Goal: Task Accomplishment & Management: Manage account settings

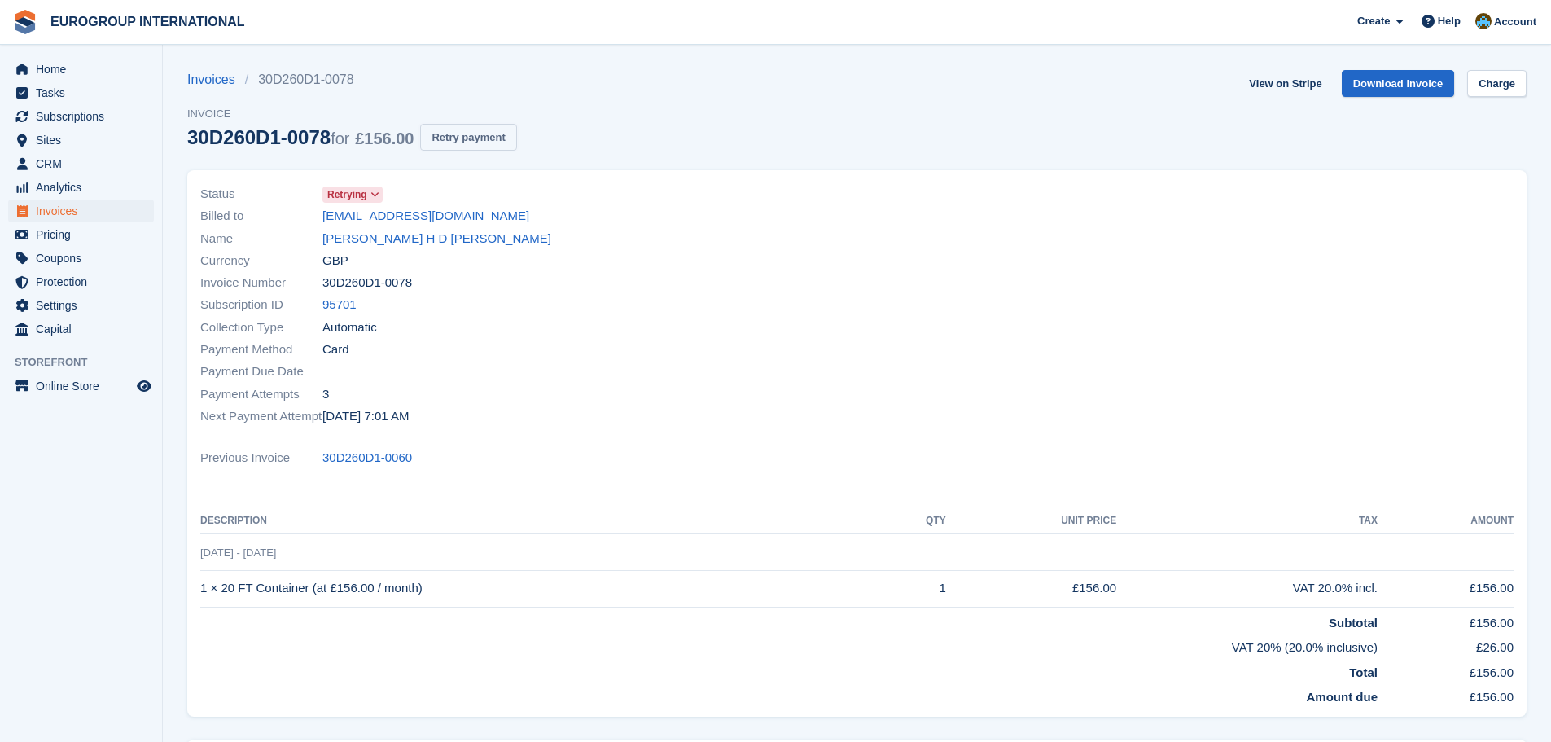
click at [476, 137] on button "Retry payment" at bounding box center [468, 137] width 96 height 27
click at [1521, 18] on span "Account" at bounding box center [1515, 22] width 42 height 16
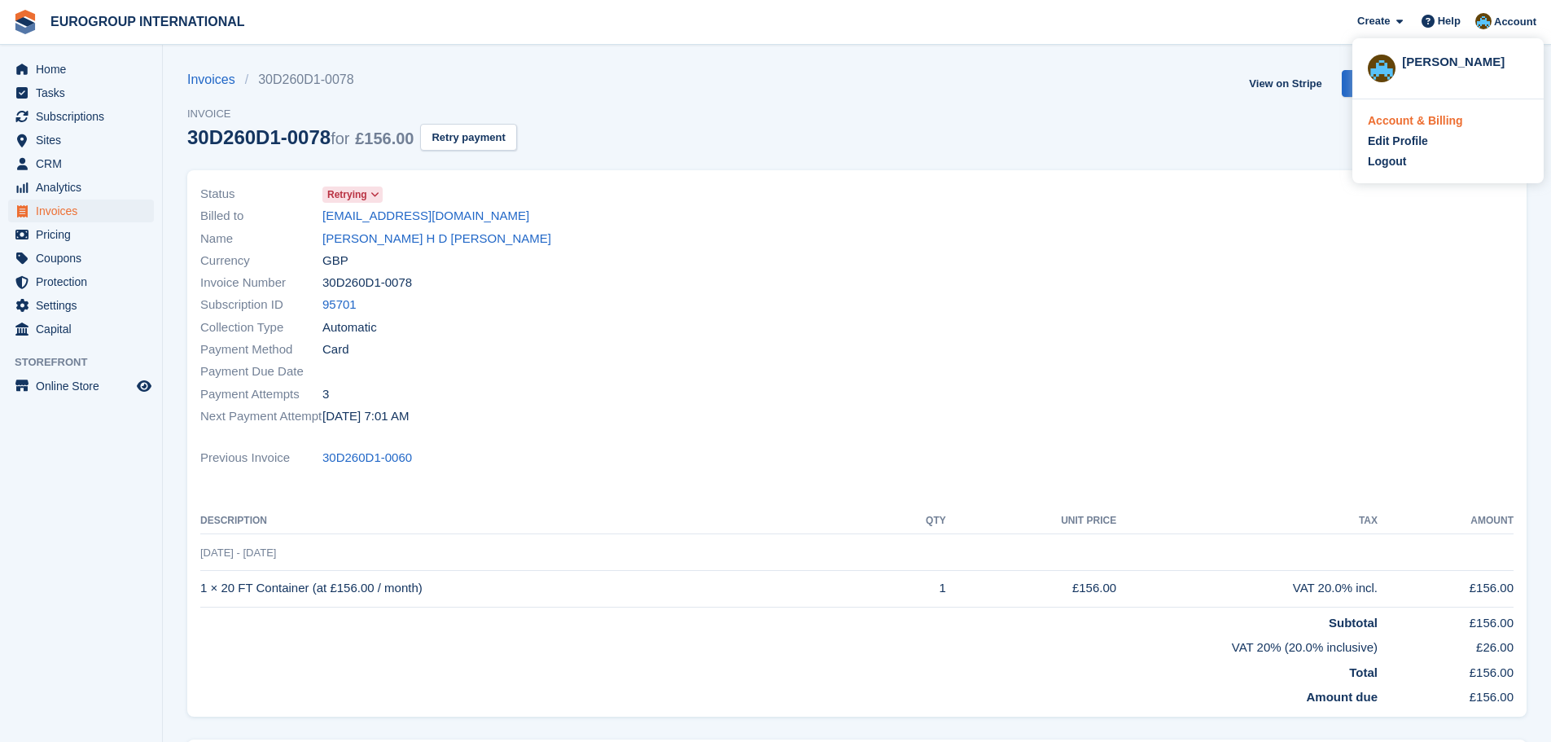
click at [1442, 120] on div "Account & Billing" at bounding box center [1414, 120] width 95 height 17
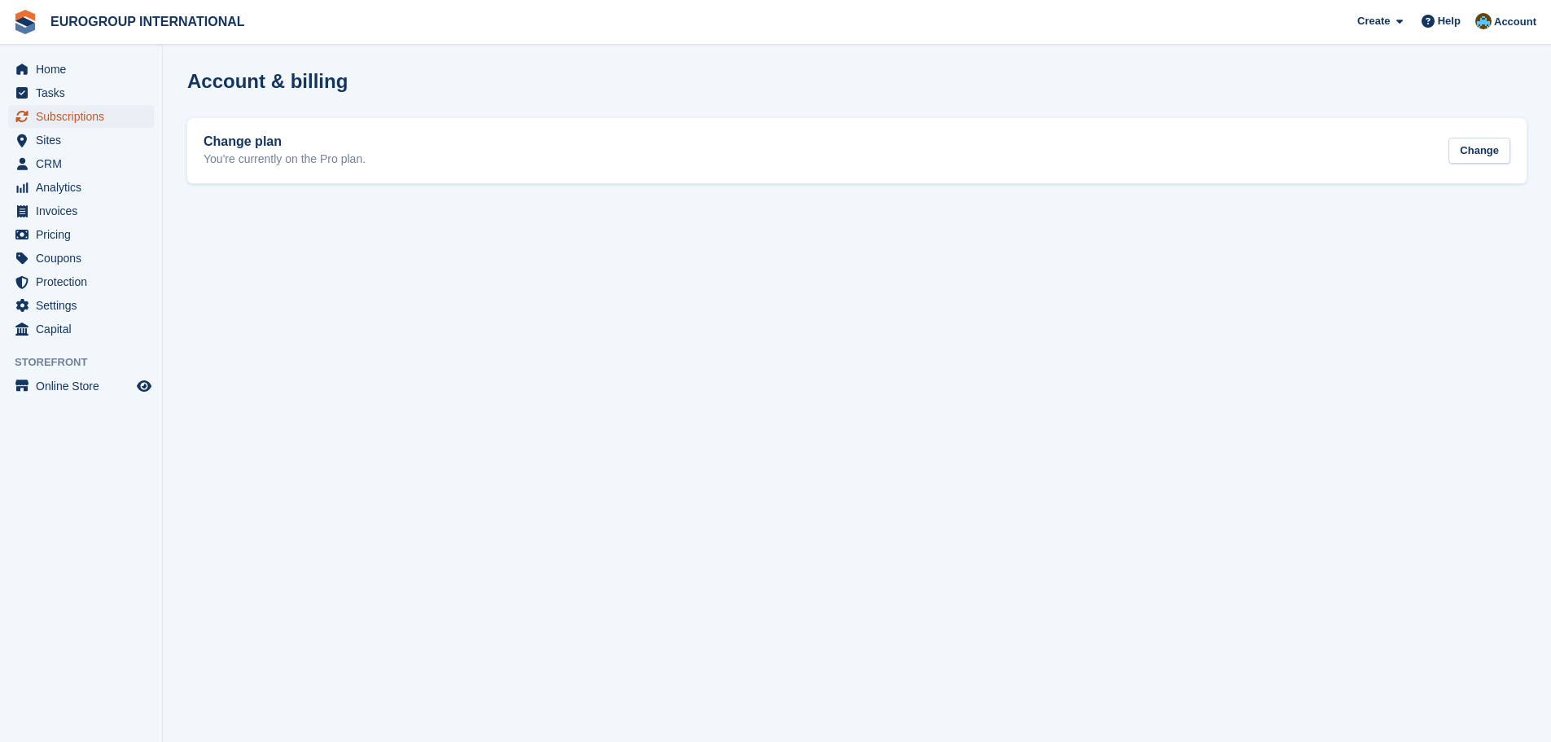
click at [71, 115] on span "Subscriptions" at bounding box center [85, 116] width 98 height 23
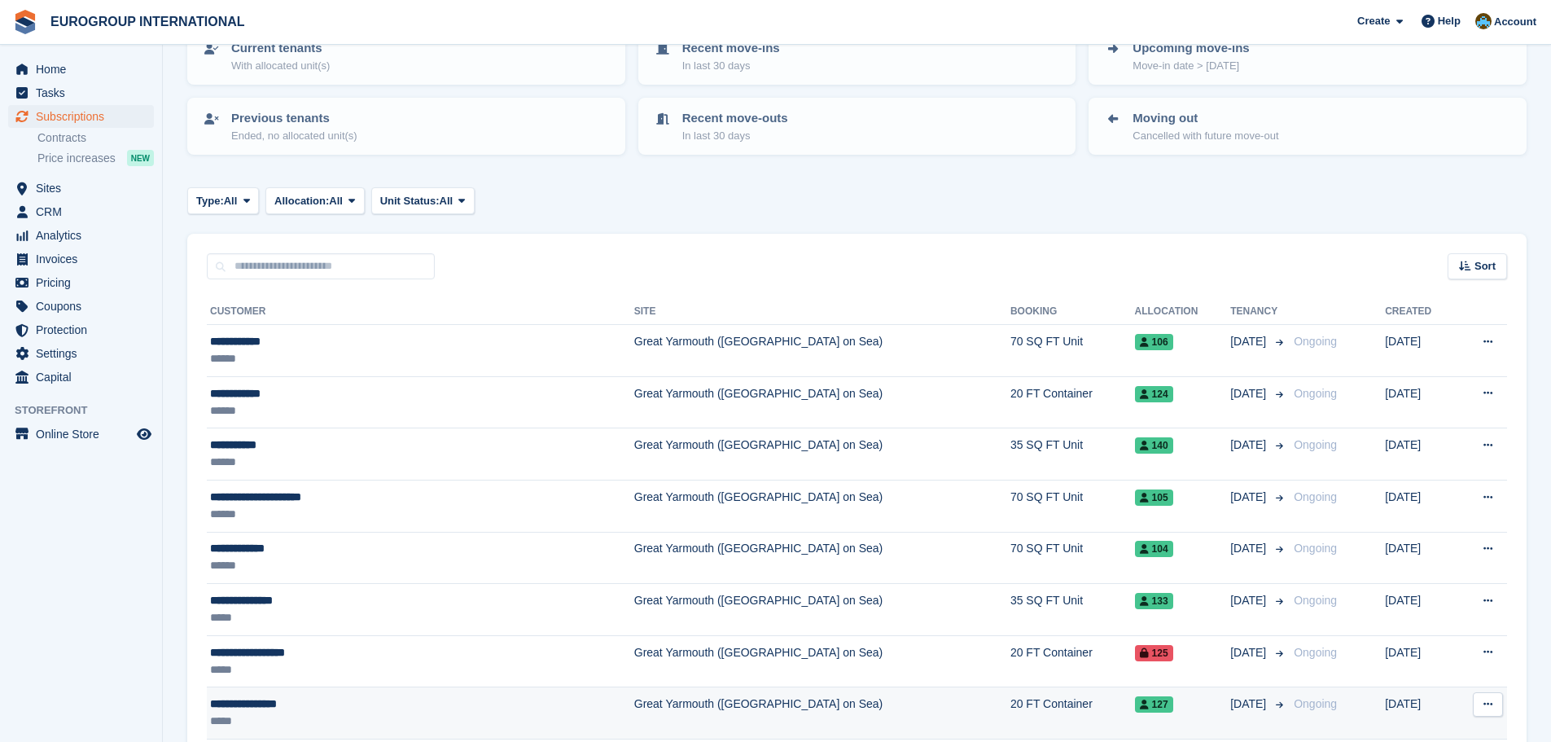
scroll to position [244, 0]
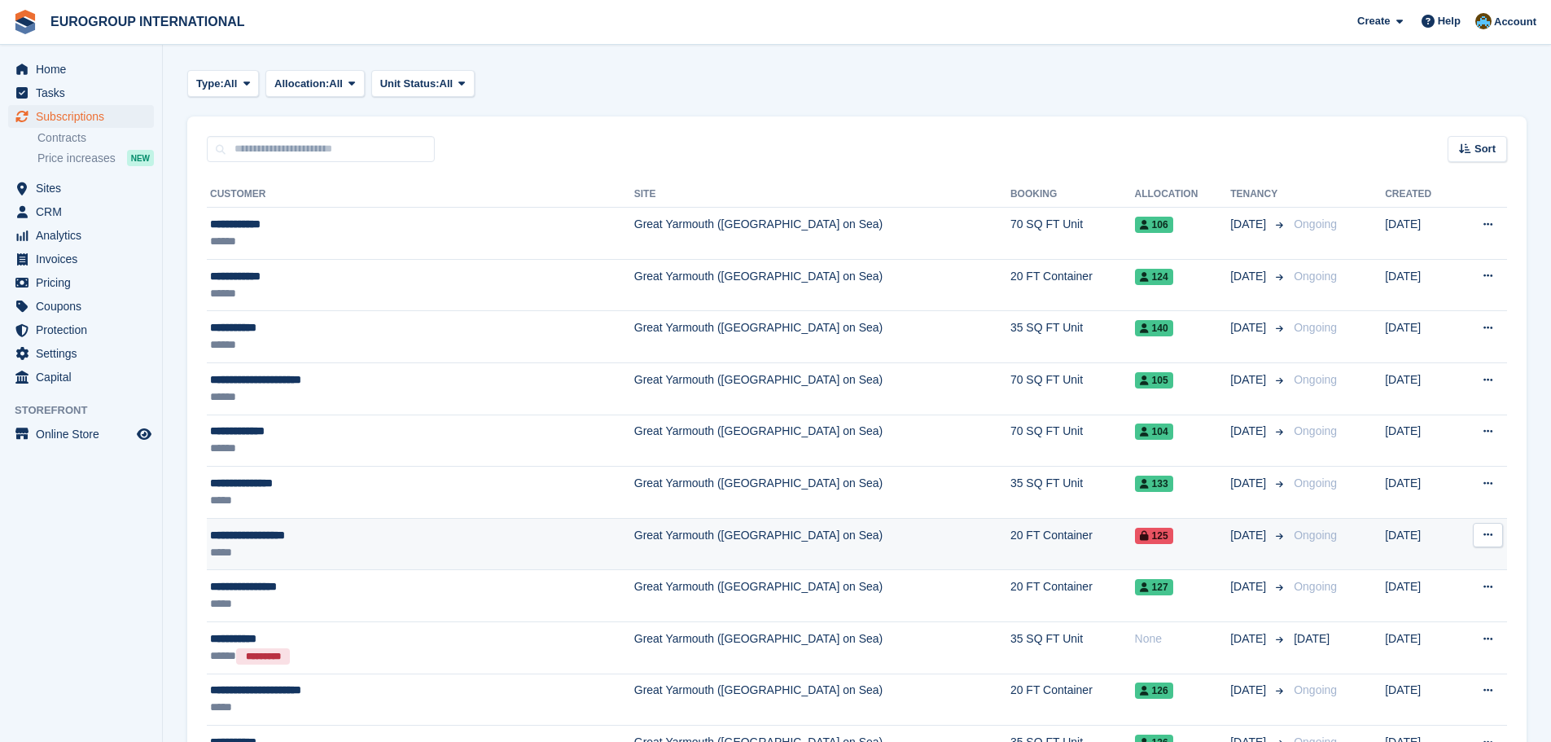
click at [1135, 533] on span "125" at bounding box center [1154, 535] width 38 height 16
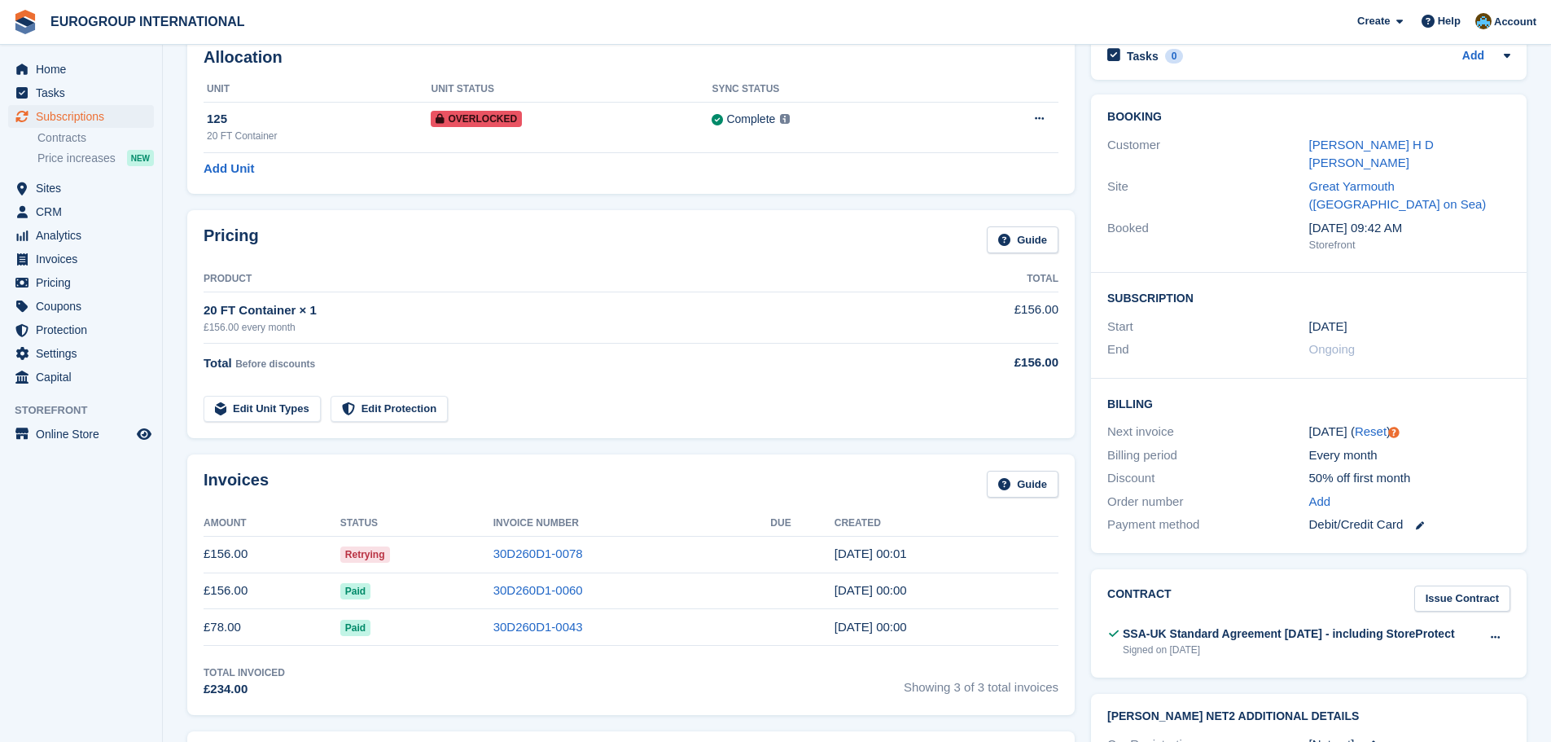
scroll to position [244, 0]
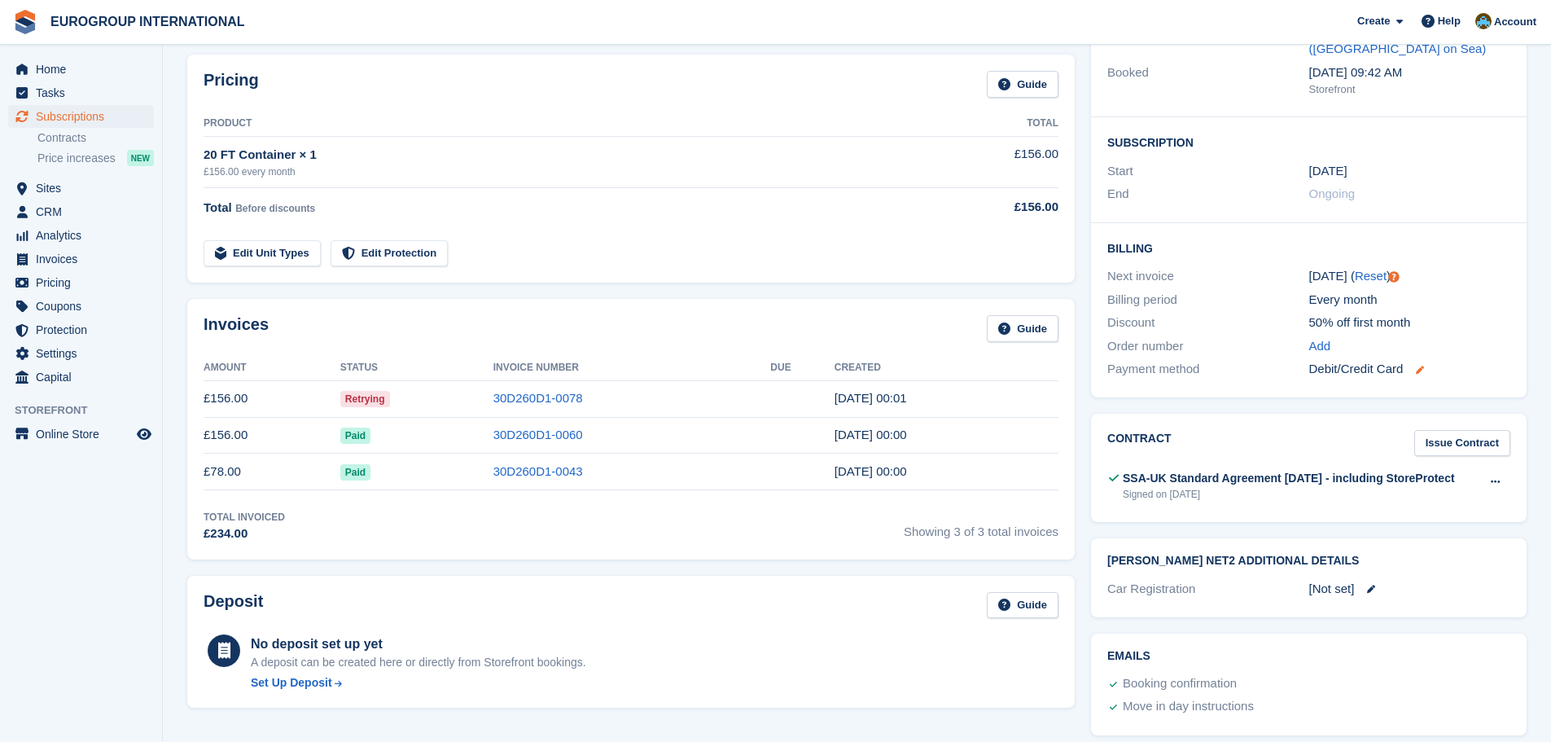
click at [1418, 365] on icon at bounding box center [1419, 369] width 8 height 8
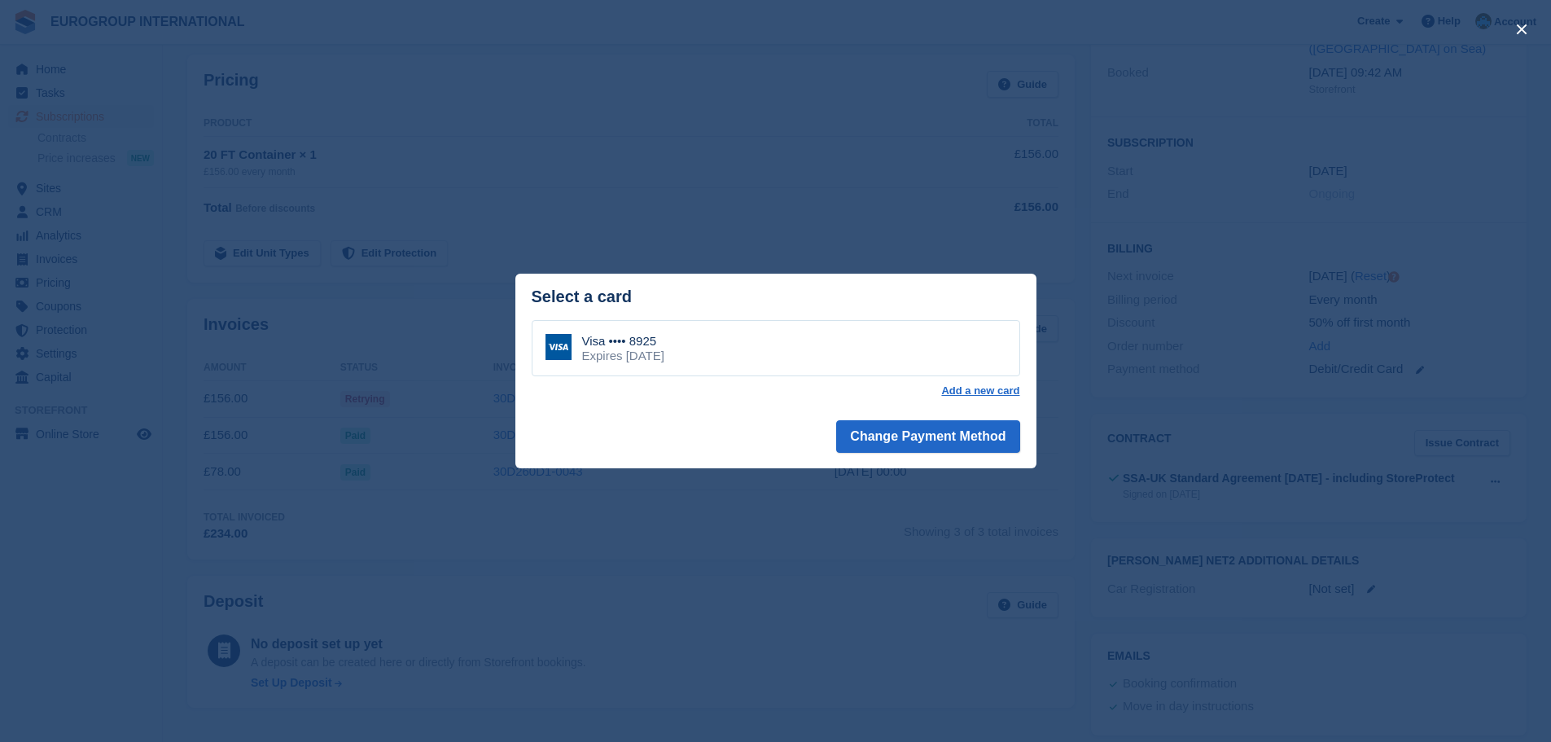
click at [672, 136] on div "close" at bounding box center [775, 371] width 1551 height 742
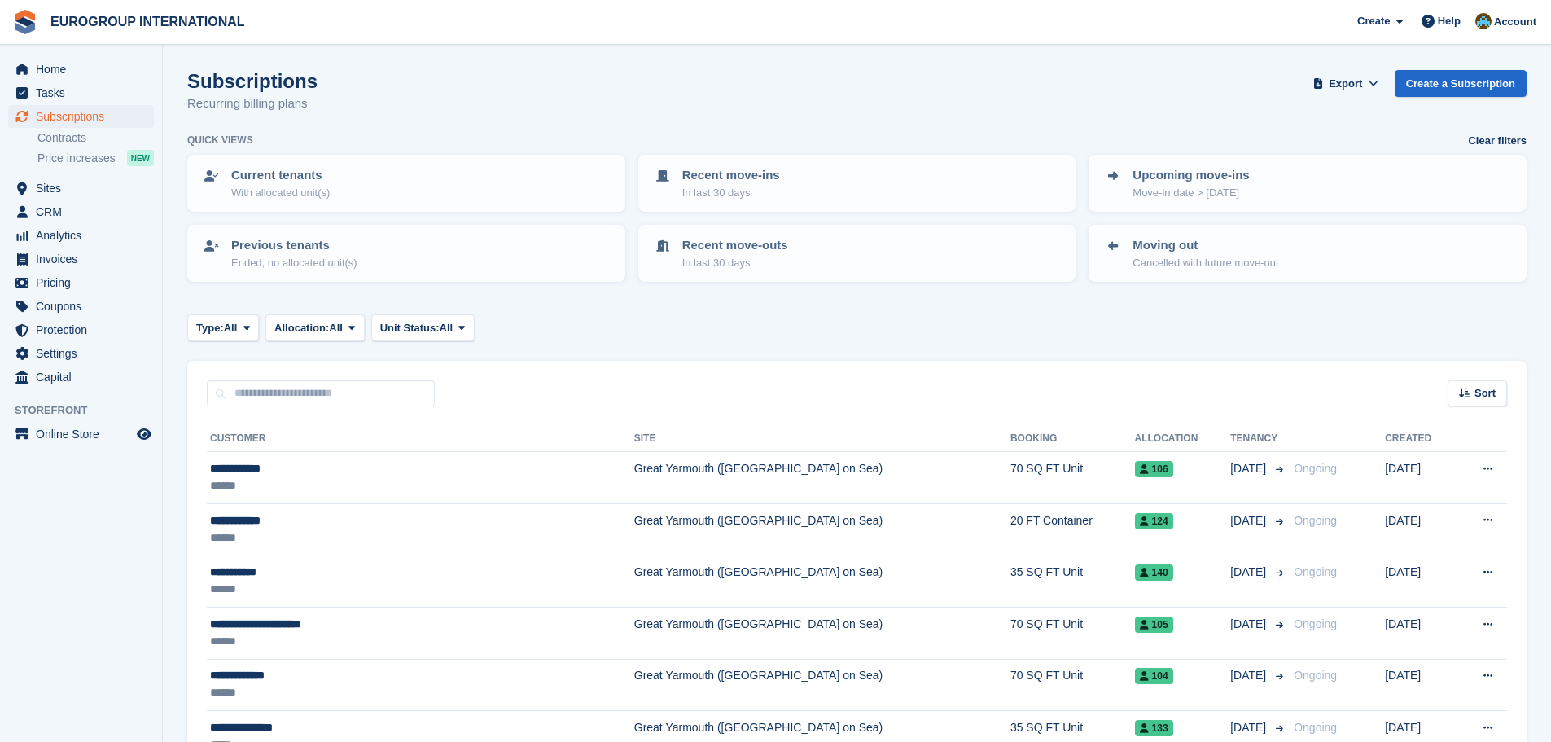
scroll to position [244, 0]
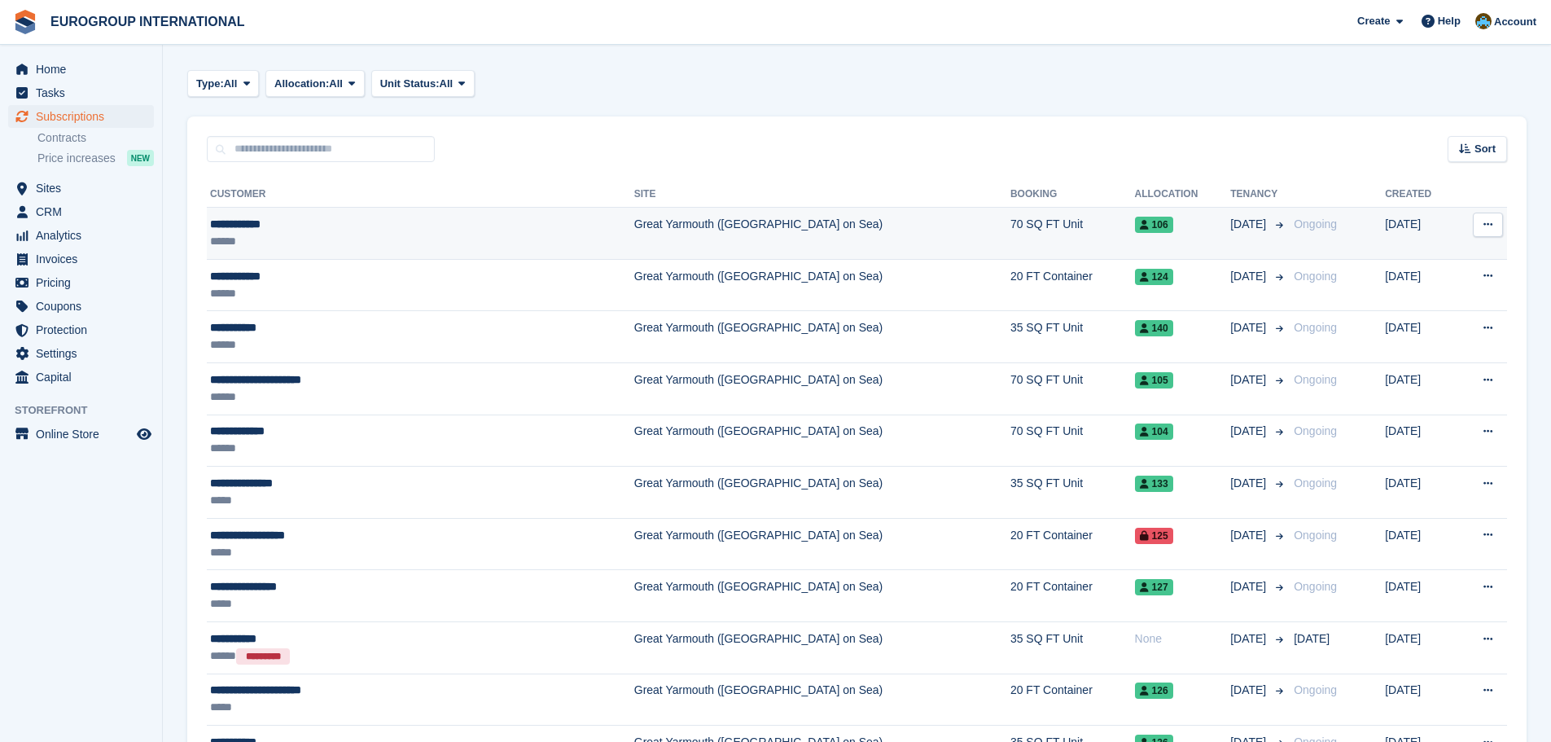
click at [1135, 225] on span "106" at bounding box center [1154, 225] width 38 height 16
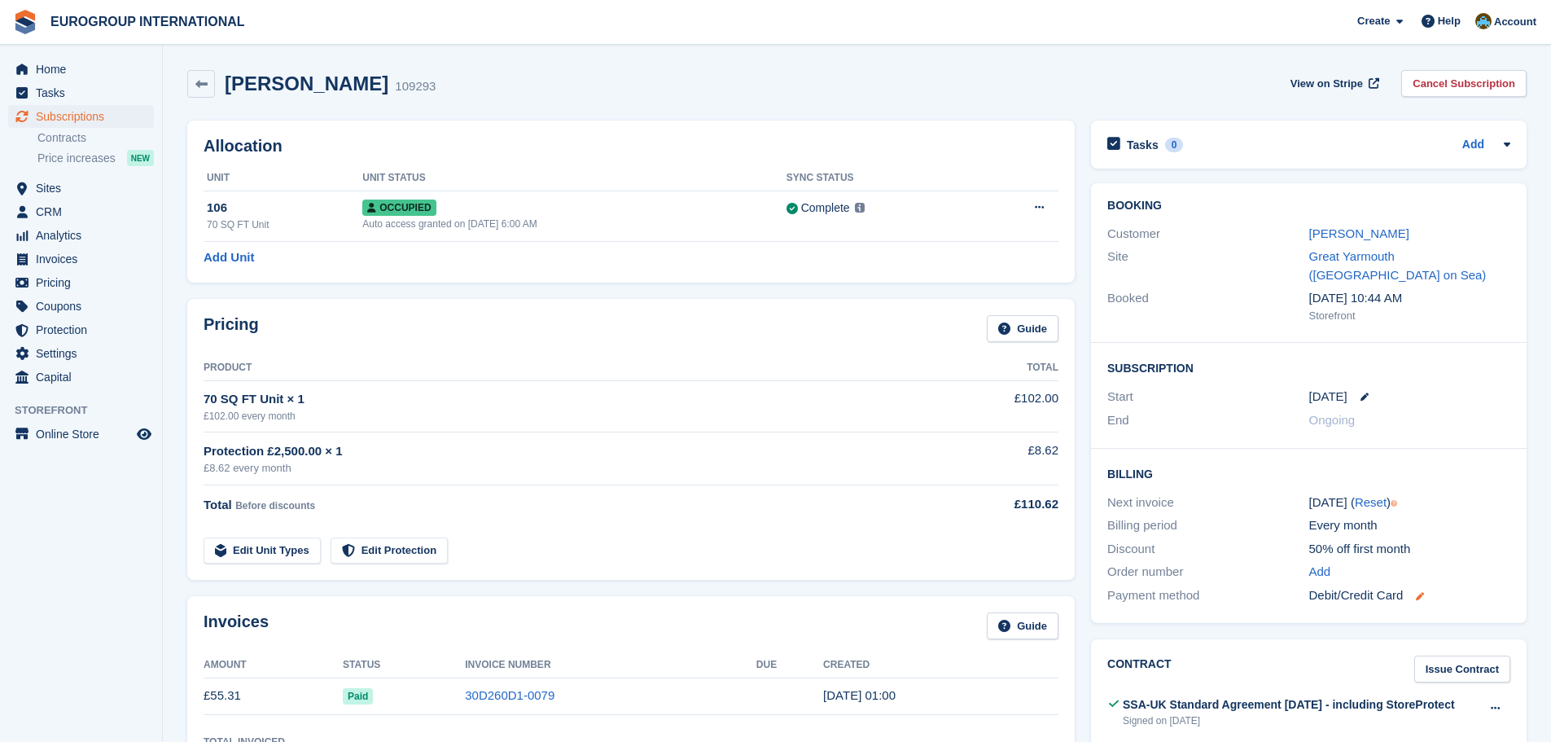
click at [1420, 592] on icon at bounding box center [1419, 596] width 8 height 8
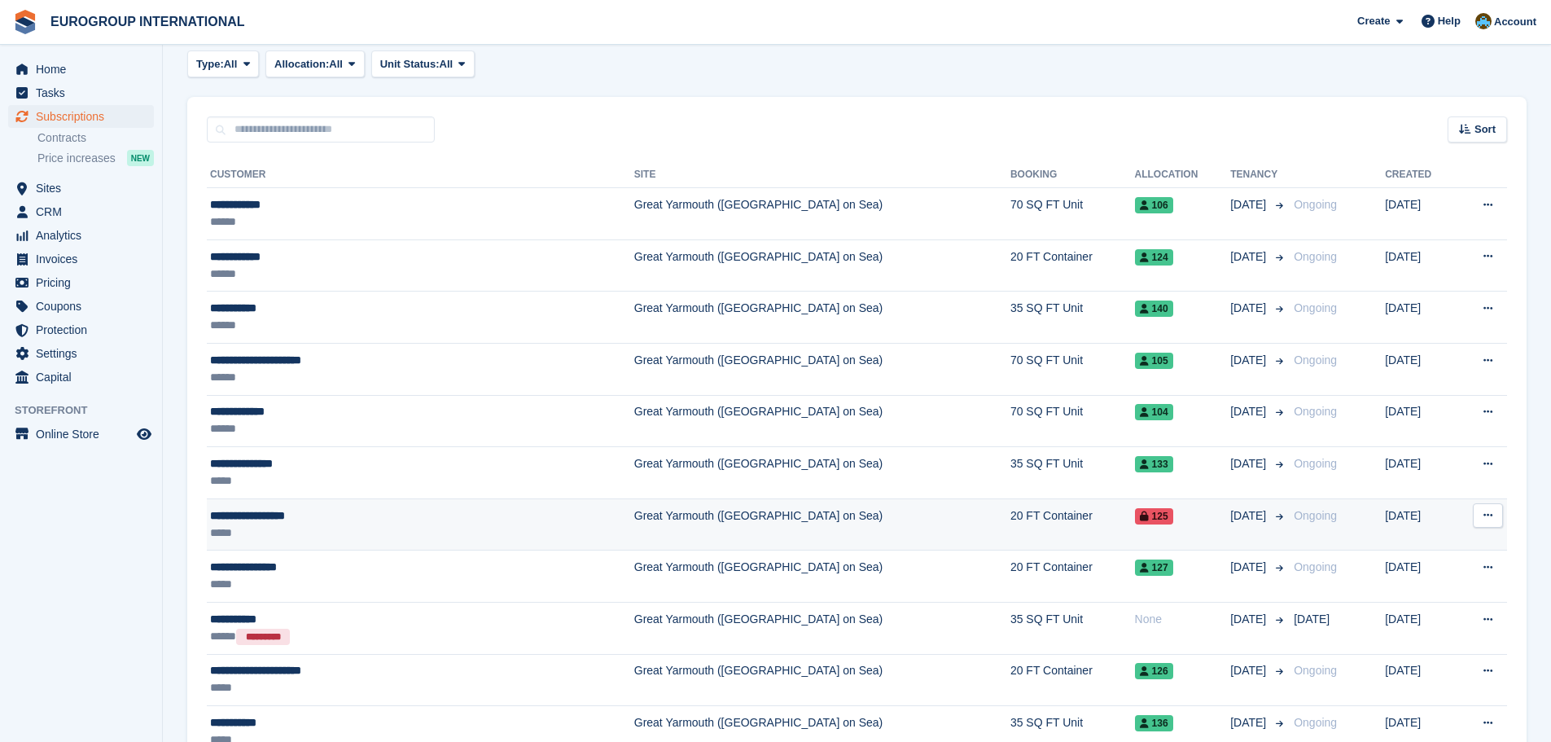
scroll to position [407, 0]
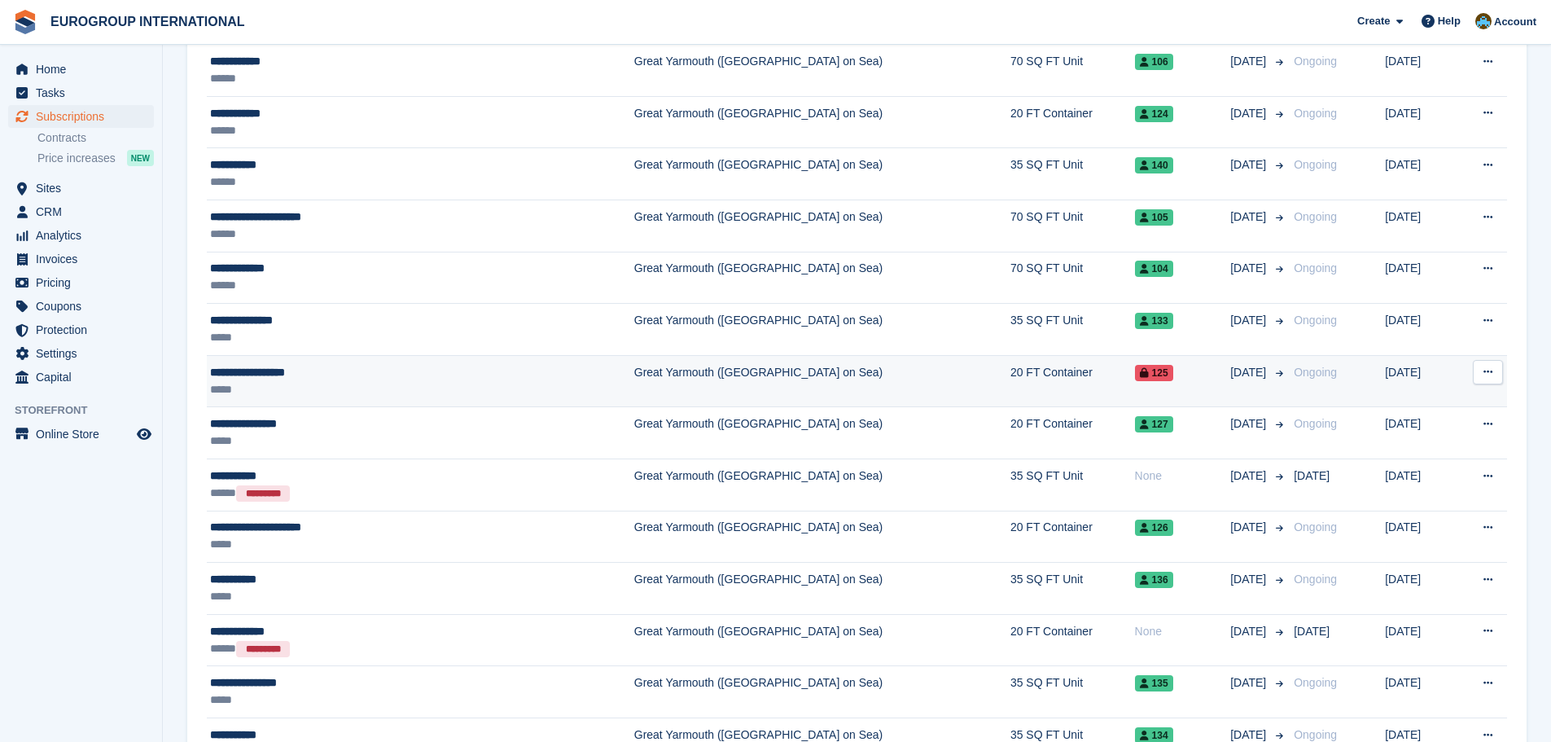
click at [1135, 376] on span "125" at bounding box center [1154, 373] width 38 height 16
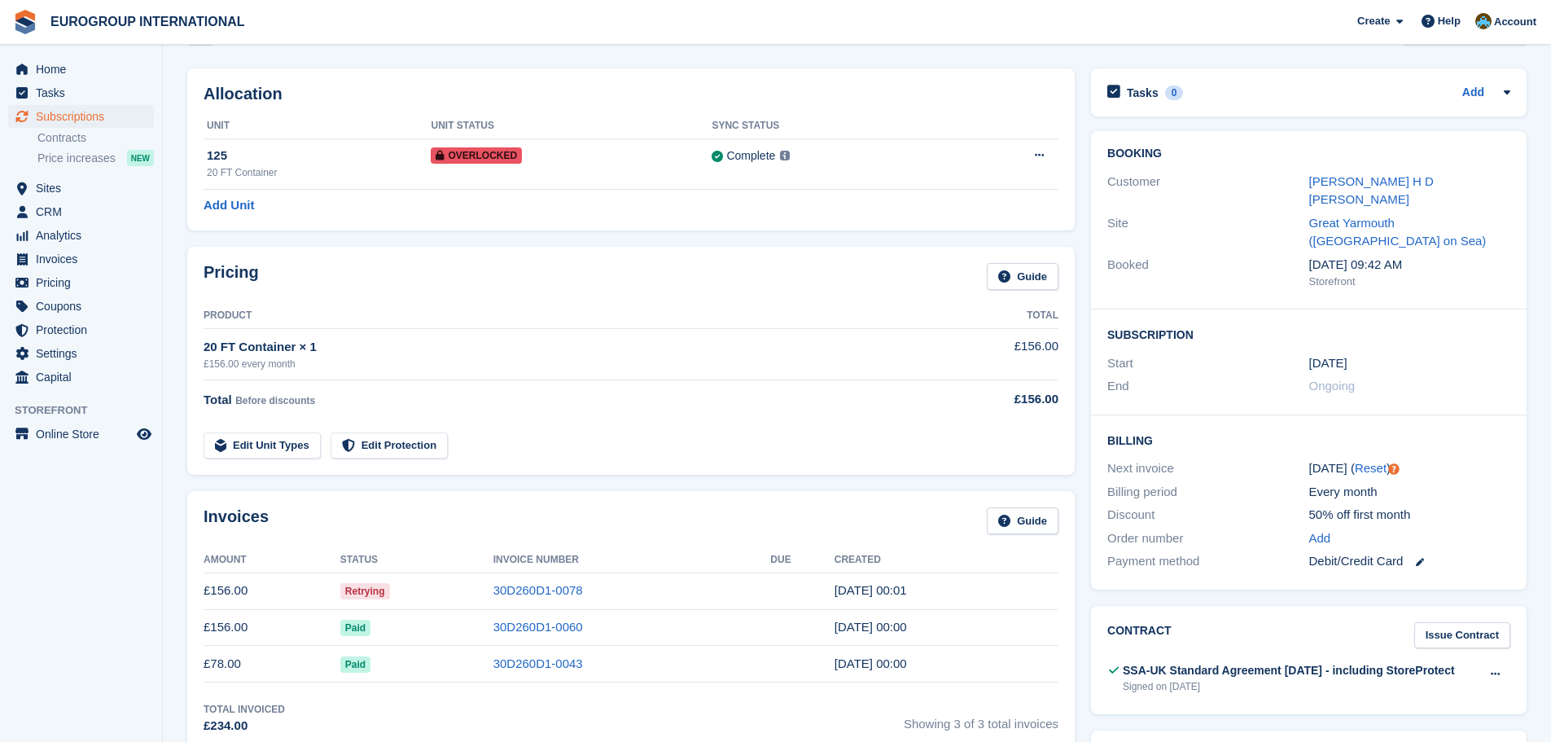
scroll to position [81, 0]
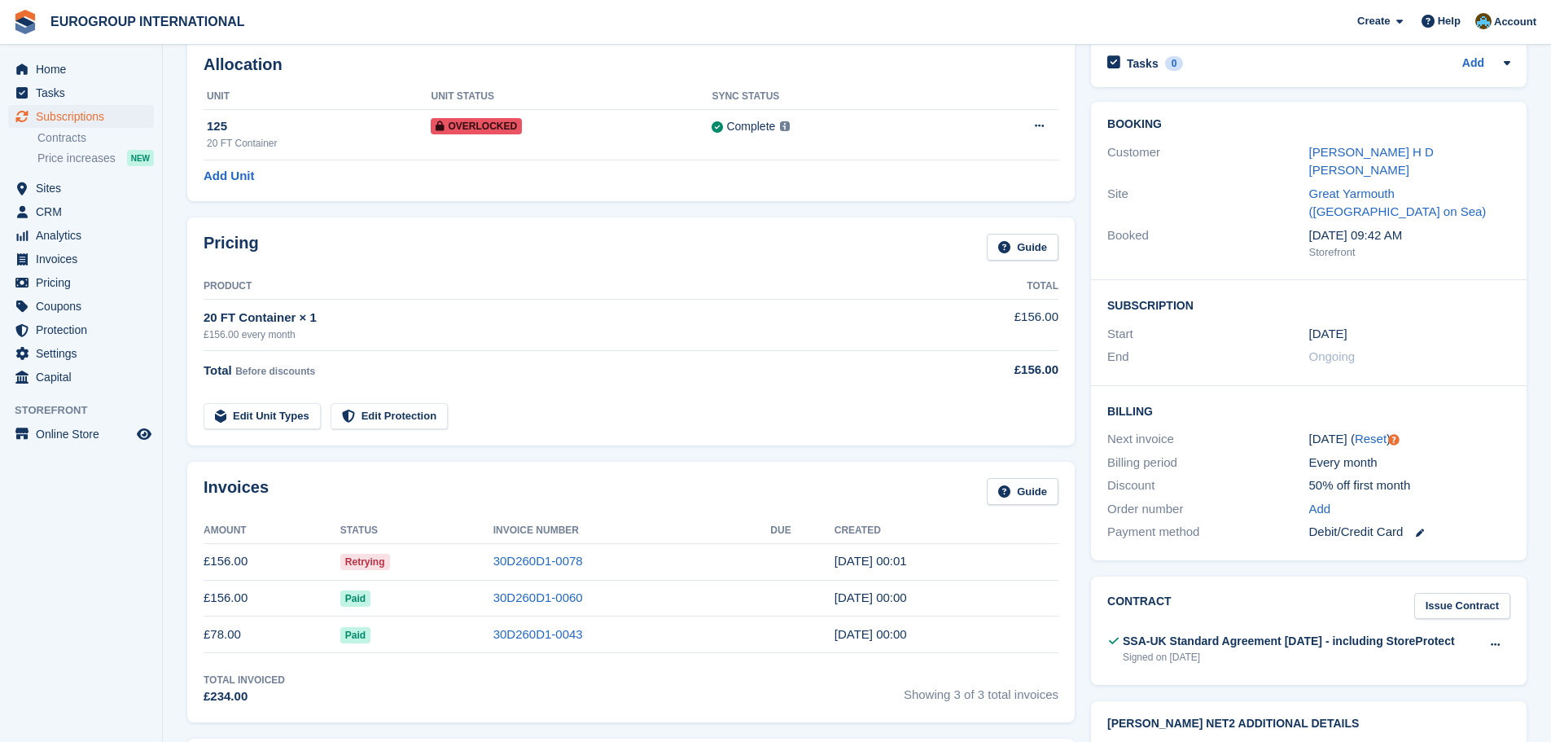
click at [350, 561] on span "Retrying" at bounding box center [365, 561] width 50 height 16
click at [235, 561] on td "£156.00" at bounding box center [271, 561] width 137 height 37
click at [876, 553] on time "18 Sep, 00:01" at bounding box center [870, 560] width 72 height 14
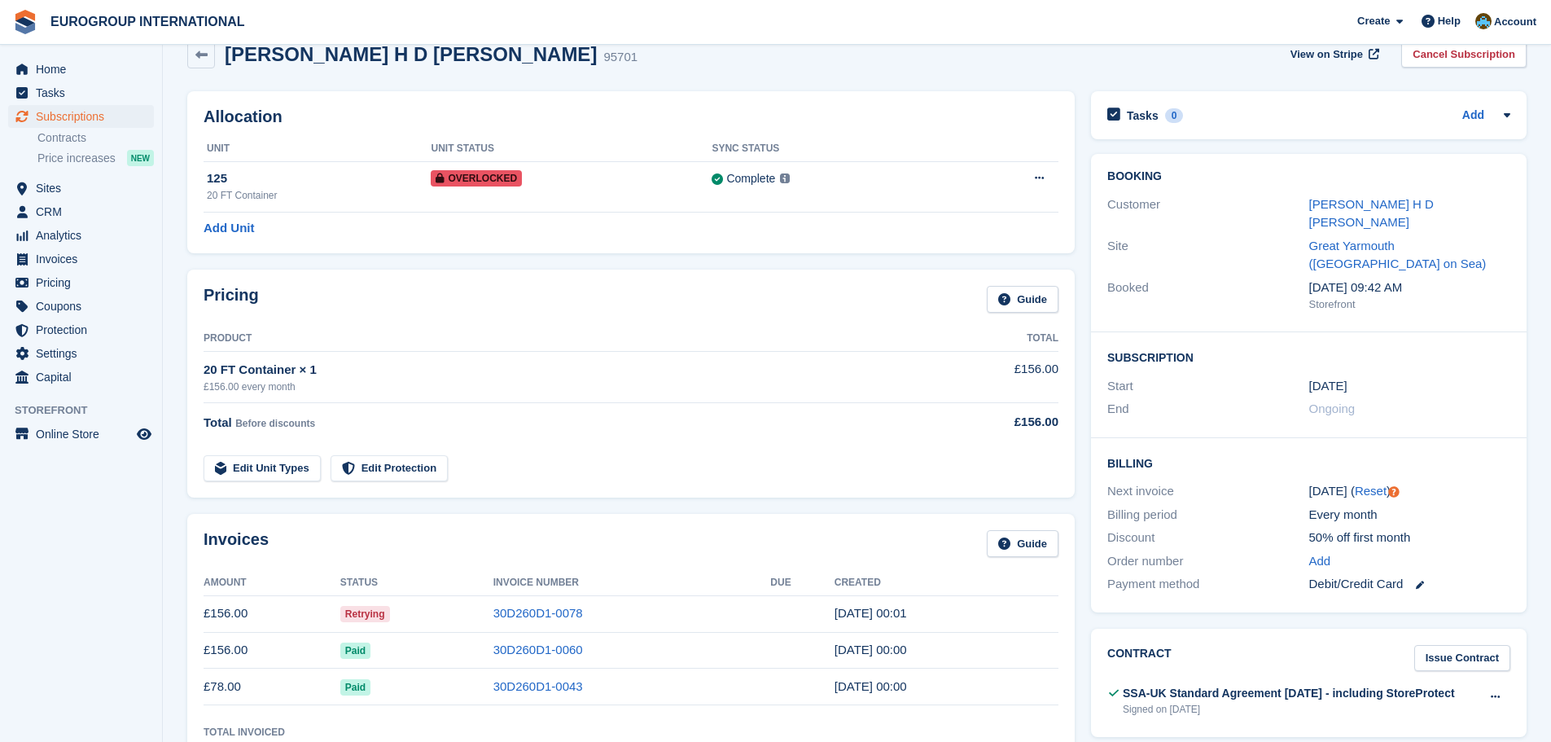
scroll to position [0, 0]
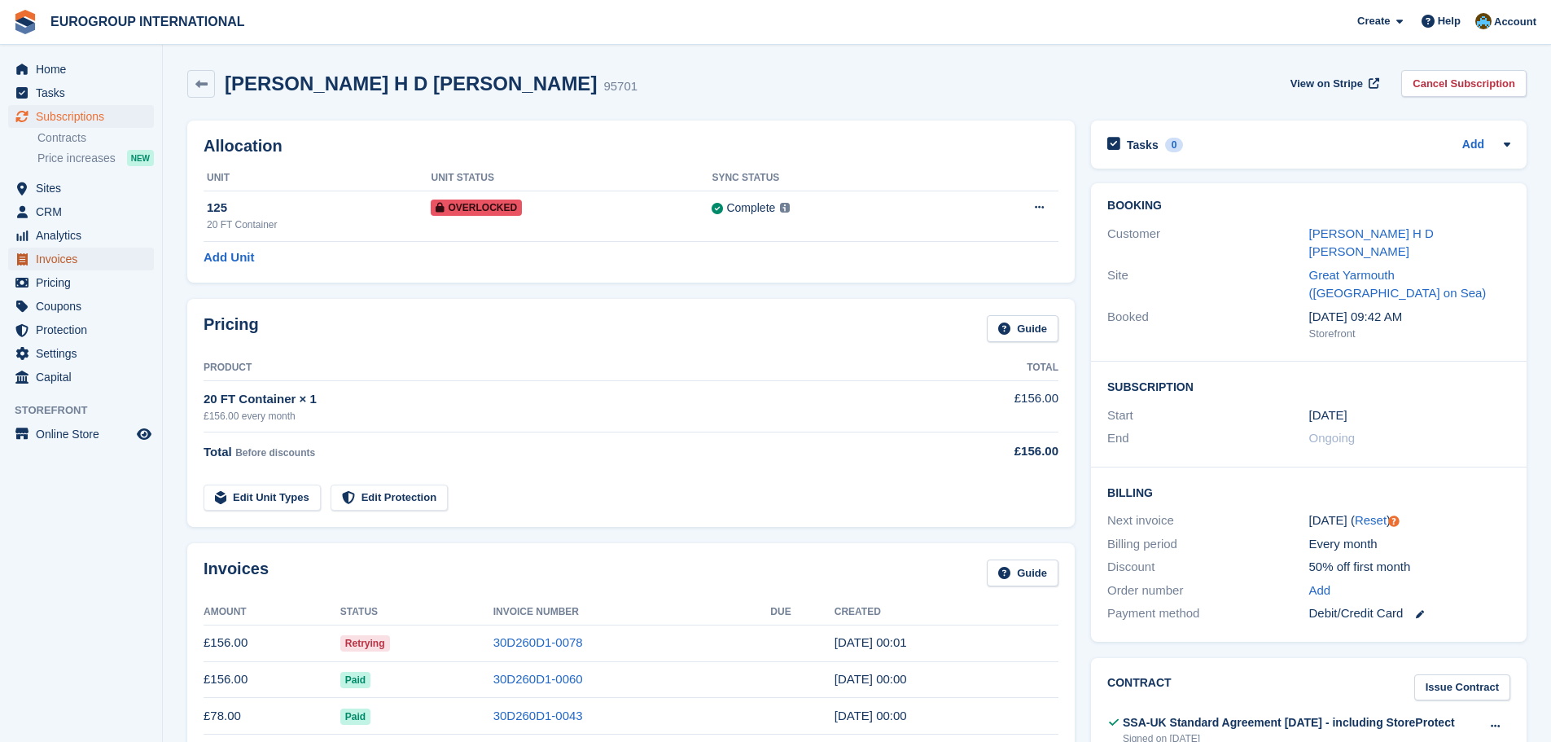
click at [61, 261] on span "Invoices" at bounding box center [85, 258] width 98 height 23
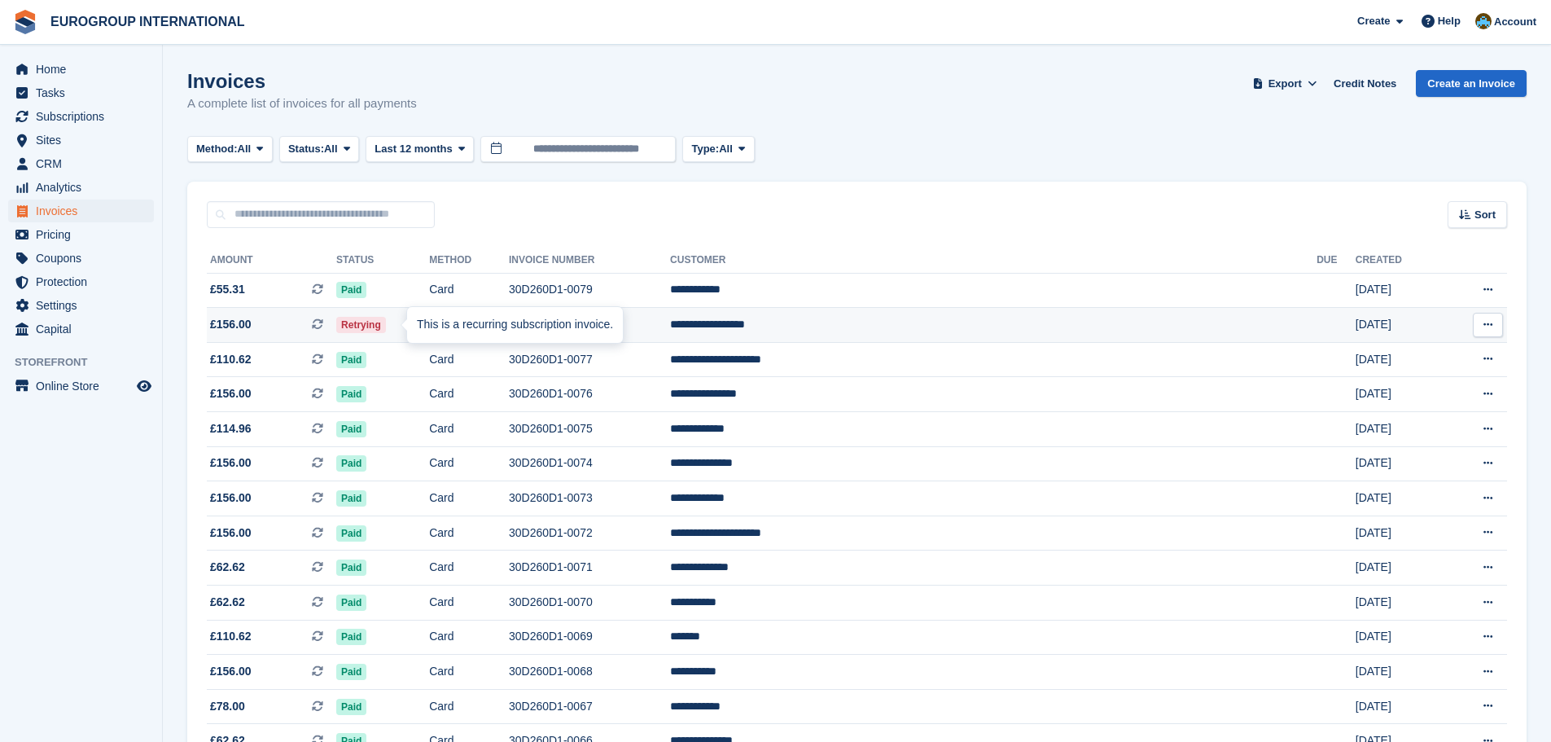
click at [422, 319] on div "This is a recurring subscription invoice." at bounding box center [515, 325] width 216 height 36
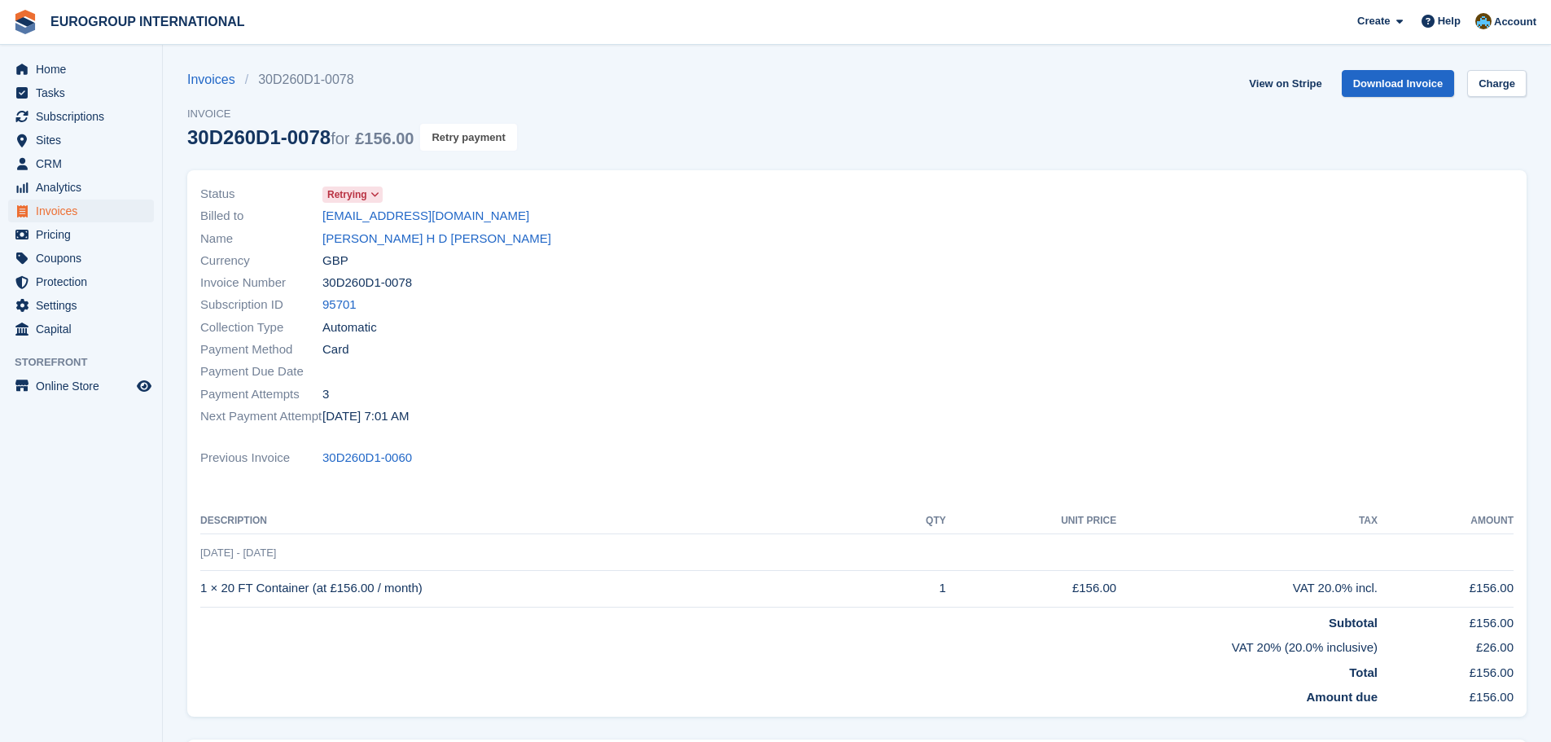
drag, startPoint x: 456, startPoint y: 133, endPoint x: 834, endPoint y: 55, distance: 386.6
click at [464, 138] on button "Retry payment" at bounding box center [468, 137] width 96 height 27
